Goal: Find contact information: Find contact information

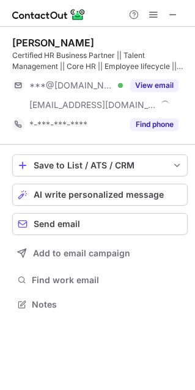
scroll to position [295, 195]
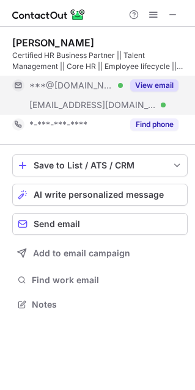
click at [161, 84] on button "View email" at bounding box center [154, 85] width 48 height 12
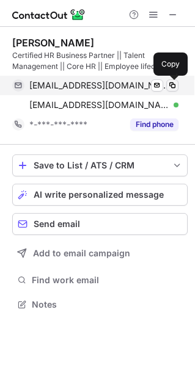
click at [172, 84] on span at bounding box center [172, 86] width 10 height 10
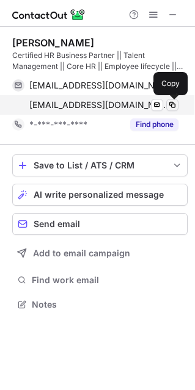
click at [169, 106] on span at bounding box center [172, 105] width 10 height 10
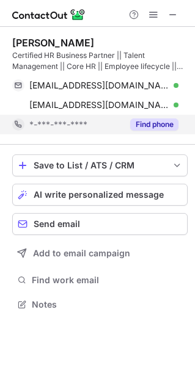
click at [156, 121] on button "Find phone" at bounding box center [154, 124] width 48 height 12
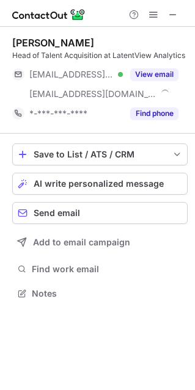
scroll to position [285, 195]
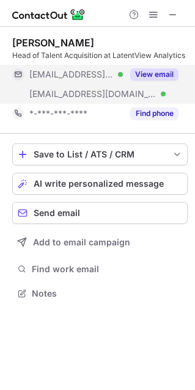
click at [153, 78] on button "View email" at bounding box center [154, 74] width 48 height 12
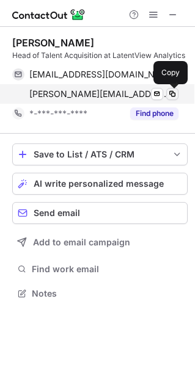
click at [175, 95] on span at bounding box center [172, 94] width 10 height 10
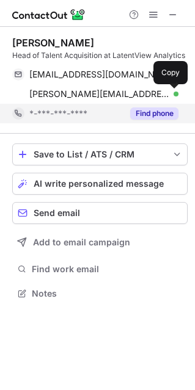
click at [157, 111] on button "Find phone" at bounding box center [154, 113] width 48 height 12
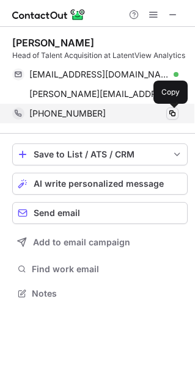
click at [169, 111] on span at bounding box center [172, 114] width 10 height 10
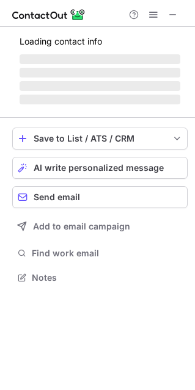
scroll to position [276, 195]
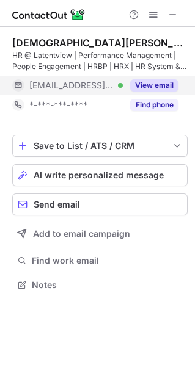
click at [149, 92] on div "View email" at bounding box center [151, 86] width 56 height 20
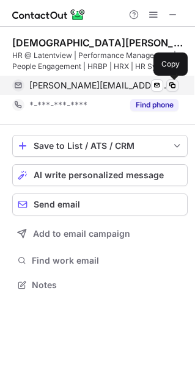
click at [172, 87] on span at bounding box center [172, 86] width 10 height 10
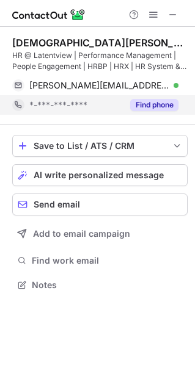
click at [143, 107] on button "Find phone" at bounding box center [154, 105] width 48 height 12
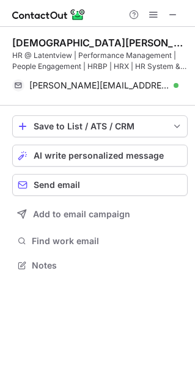
scroll to position [256, 195]
